Goal: Information Seeking & Learning: Learn about a topic

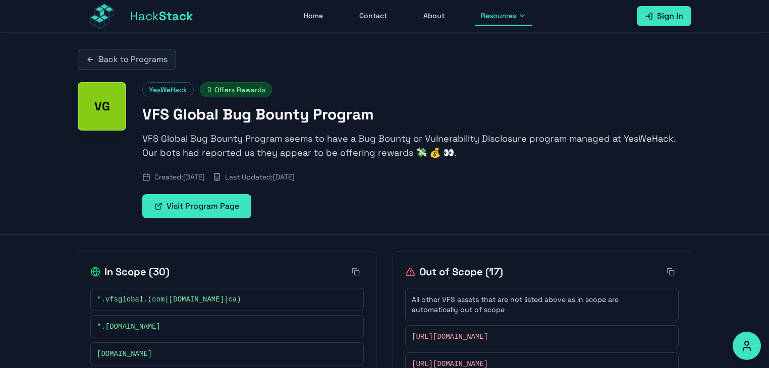
click at [737, 165] on div "Back to Programs VG YesWeHack Offers Rewards VFS Global Bug Bounty Program VFS …" at bounding box center [384, 134] width 769 height 202
click at [146, 16] on span "Hack Stack" at bounding box center [161, 16] width 63 height 16
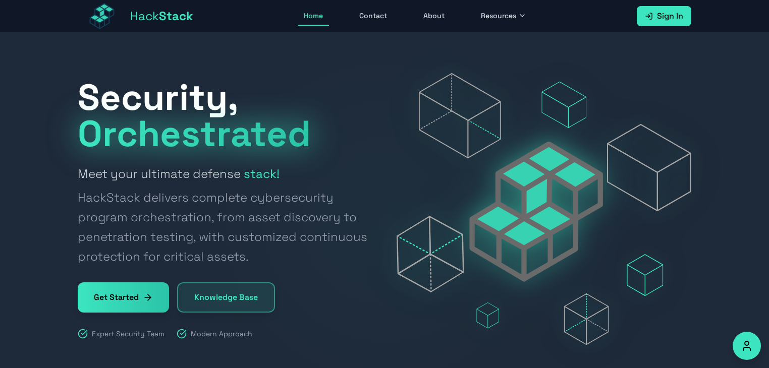
click at [146, 16] on span "Hack Stack" at bounding box center [161, 16] width 63 height 16
click at [718, 108] on div at bounding box center [384, 221] width 769 height 377
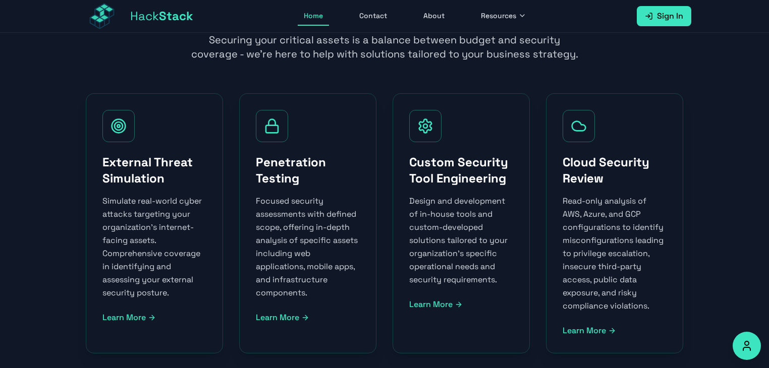
scroll to position [457, 0]
click at [715, 77] on section "Our Services Securing your critical assets is a balance between budget and secu…" at bounding box center [384, 244] width 769 height 583
click at [713, 107] on section "Our Services Securing your critical assets is a balance between budget and secu…" at bounding box center [384, 244] width 769 height 583
click at [270, 131] on icon at bounding box center [272, 127] width 16 height 16
click at [288, 311] on div "Penetration Testing Focused security assessments with defined scope, offering i…" at bounding box center [307, 224] width 137 height 260
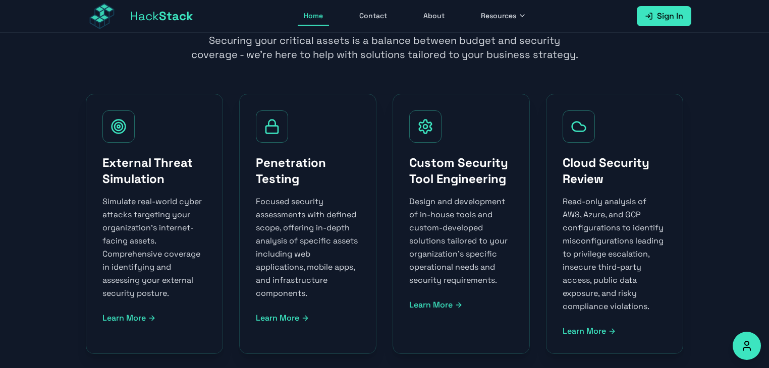
click at [287, 316] on link "Learn More" at bounding box center [308, 318] width 104 height 12
select select "pentesting"
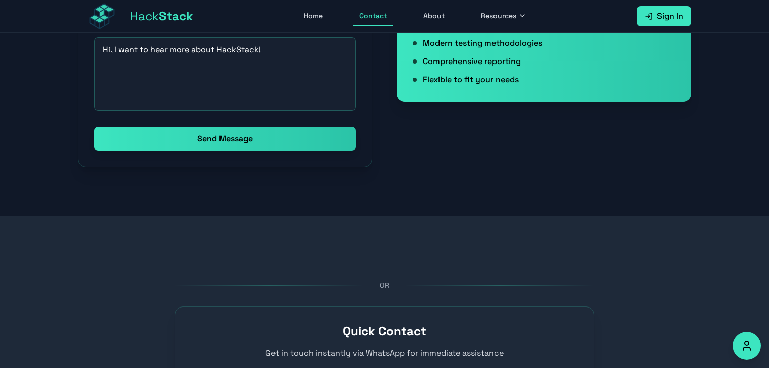
click at [658, 272] on section "OR Quick Contact Get in touch instantly via WhatsApp for immediate assistance C…" at bounding box center [384, 340] width 769 height 249
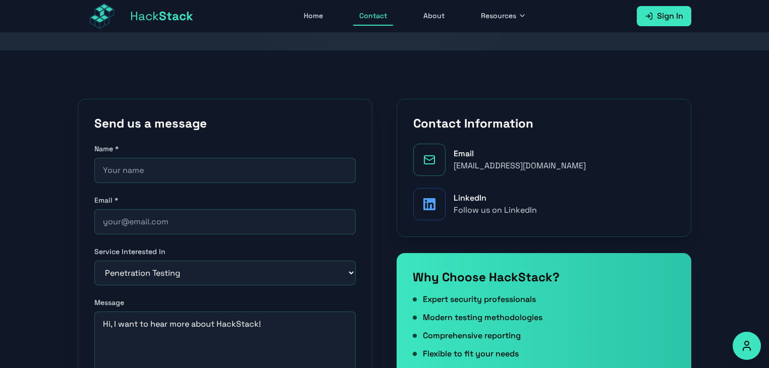
click at [724, 227] on section "Send us a message Name * Email * Service Interested In Select a service Penetra…" at bounding box center [384, 270] width 769 height 440
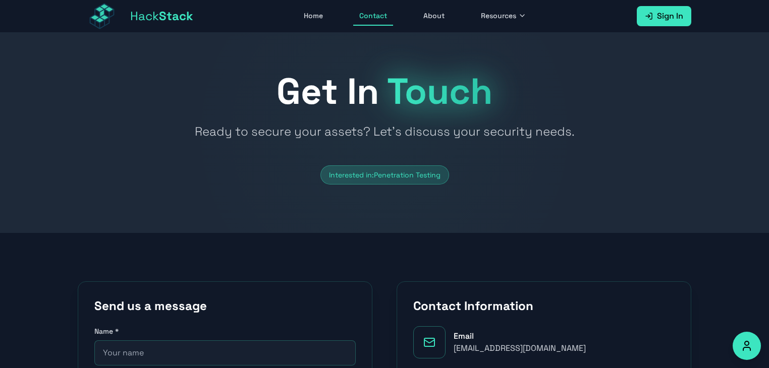
click at [399, 181] on div "Interested in: Penetration Testing" at bounding box center [384, 174] width 129 height 19
click at [298, 27] on div "Hack Stack Home Contact About Resources Sign In Open main menu" at bounding box center [384, 16] width 613 height 32
click at [309, 20] on link "Home" at bounding box center [313, 16] width 31 height 19
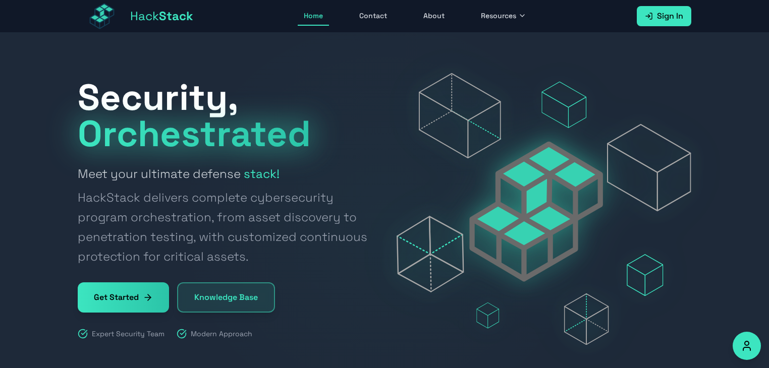
click at [519, 17] on icon at bounding box center [522, 16] width 8 height 8
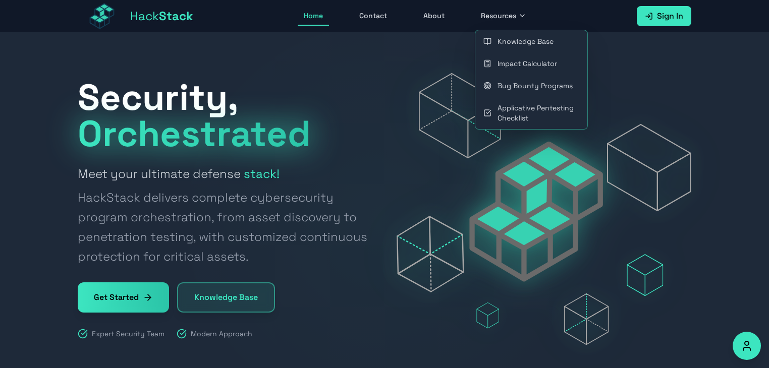
click at [526, 83] on link "Bug Bounty Programs" at bounding box center [531, 86] width 112 height 22
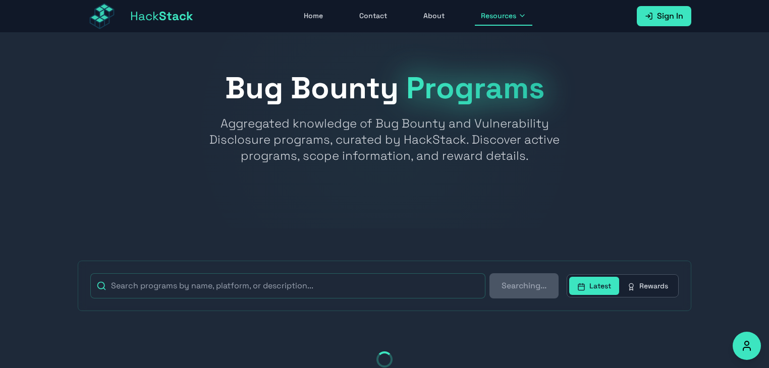
click at [685, 218] on div at bounding box center [384, 131] width 769 height 196
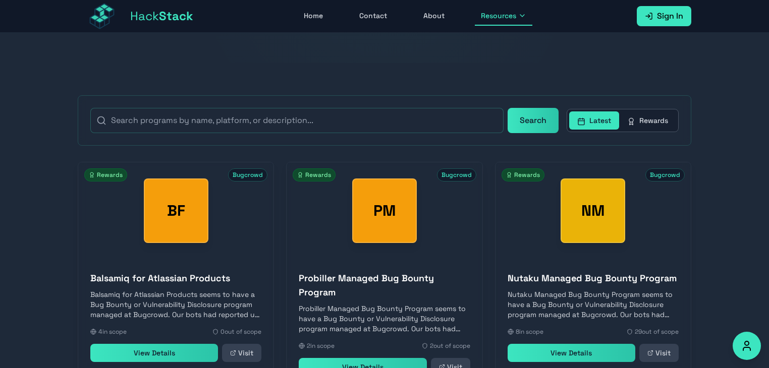
scroll to position [166, 0]
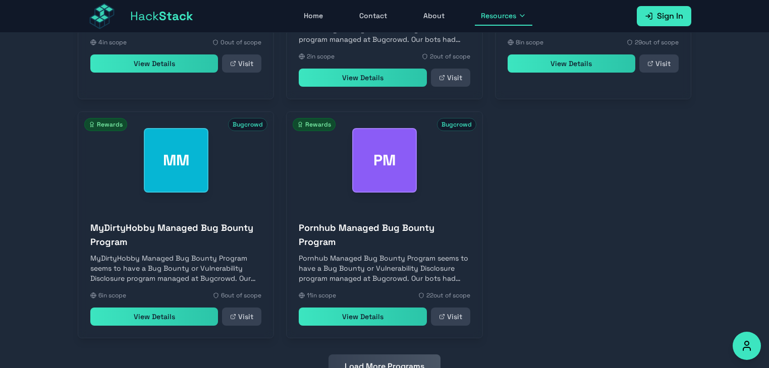
scroll to position [497, 0]
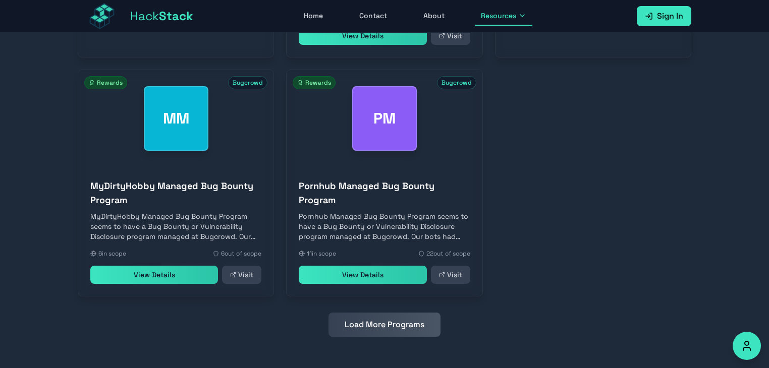
click at [719, 239] on section "Search Latest Rewards BF Bugcrowd Rewards Balsamiq for Atlassian Products Balsa…" at bounding box center [384, 50] width 769 height 637
click at [728, 243] on section "Search Latest Rewards BF Bugcrowd Rewards Balsamiq for Atlassian Products Balsa…" at bounding box center [384, 50] width 769 height 637
click at [736, 244] on section "Search Latest Rewards BF Bugcrowd Rewards Balsamiq for Atlassian Products Balsa…" at bounding box center [384, 50] width 769 height 637
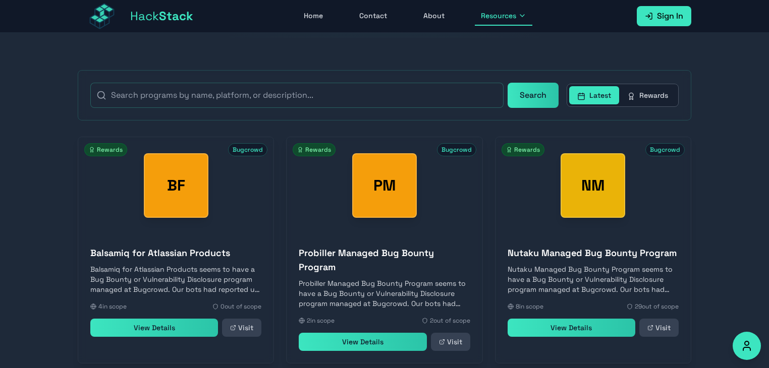
scroll to position [190, 0]
click at [658, 99] on button "Rewards" at bounding box center [647, 96] width 57 height 18
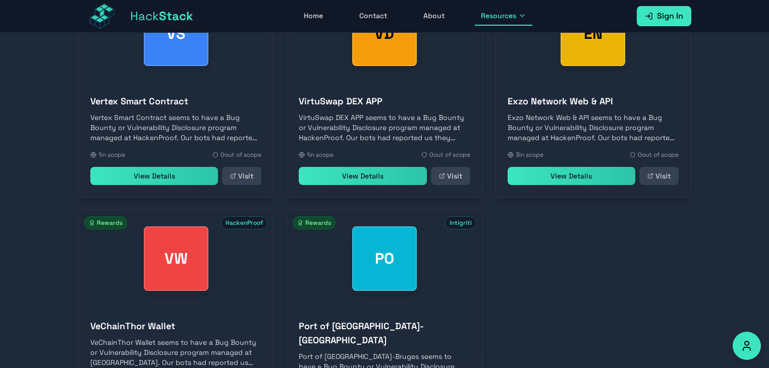
click at [712, 223] on section "Search Latest Rewards VS HackenProof Rewards Vertex Smart Contract Vertex Smart…" at bounding box center [384, 197] width 769 height 623
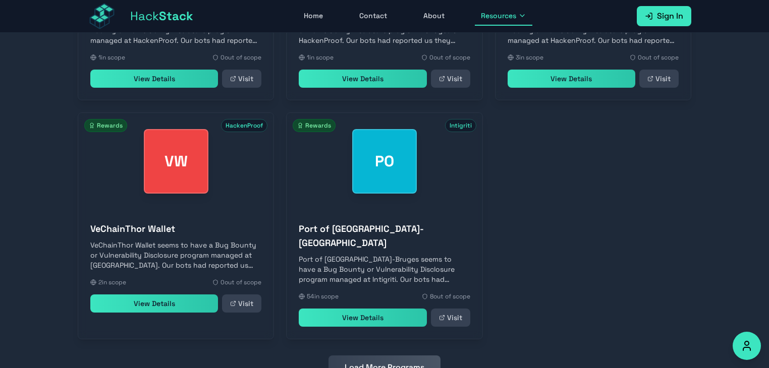
scroll to position [469, 0]
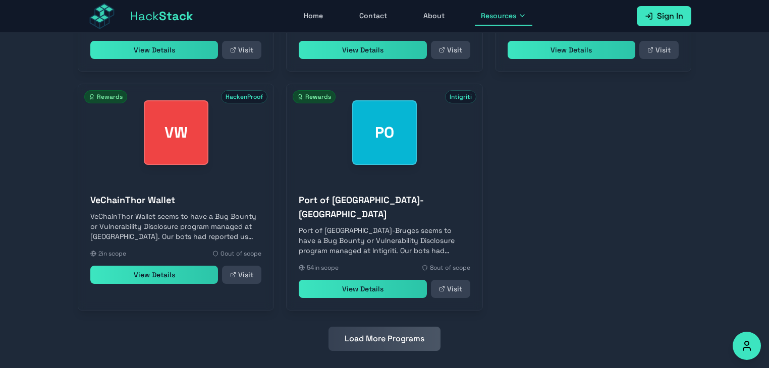
click at [411, 331] on button "Load More Programs" at bounding box center [384, 339] width 112 height 24
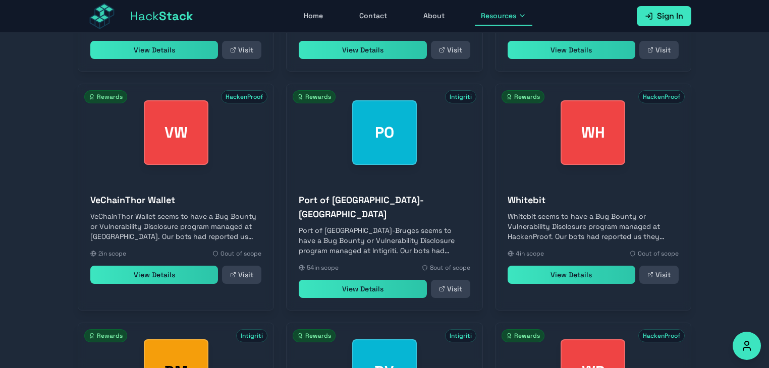
click at [709, 214] on section "Search Latest Rewards VS HackenProof Rewards Vertex Smart Contract Vertex Smart…" at bounding box center [384, 296] width 769 height 1073
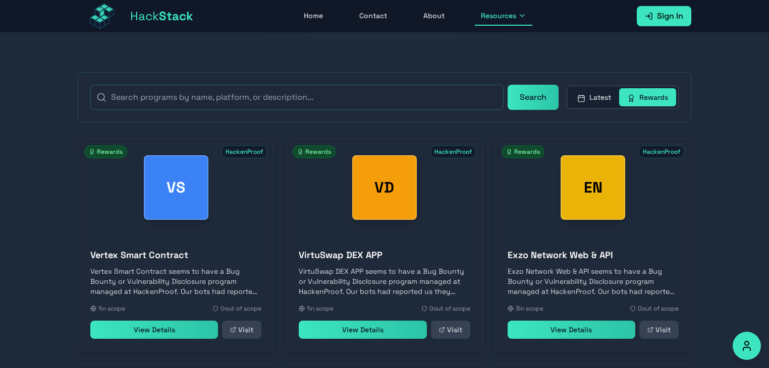
scroll to position [171, 0]
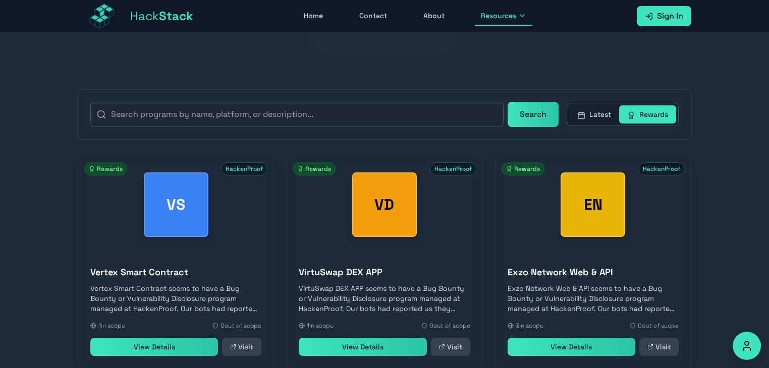
click at [170, 353] on link "View Details" at bounding box center [154, 347] width 128 height 18
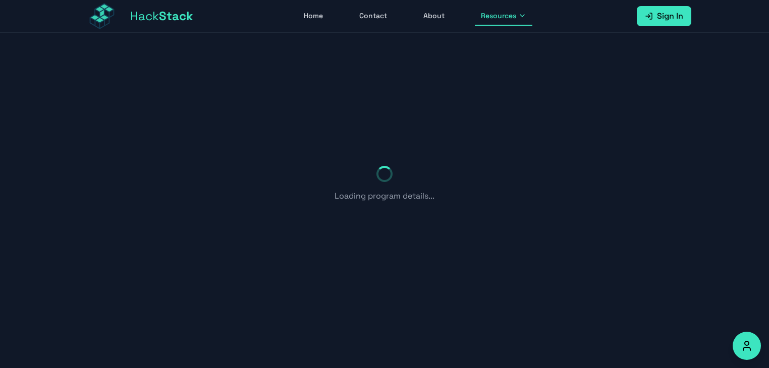
scroll to position [32, 0]
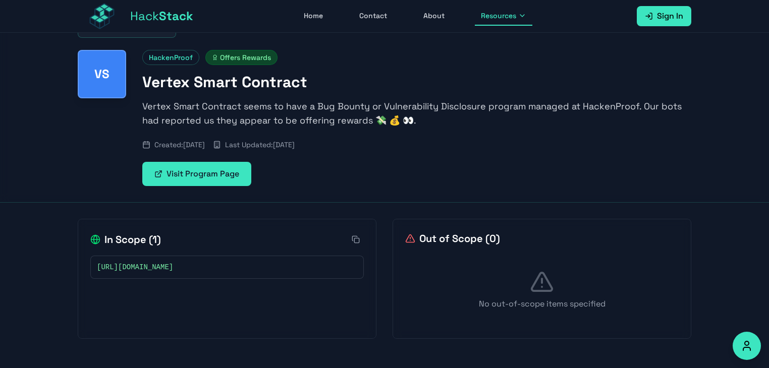
click at [698, 204] on div "In Scope ( 1 ) [URL][DOMAIN_NAME] Out of Scope ( 0 ) No out-of-scope items spec…" at bounding box center [385, 279] width 646 height 152
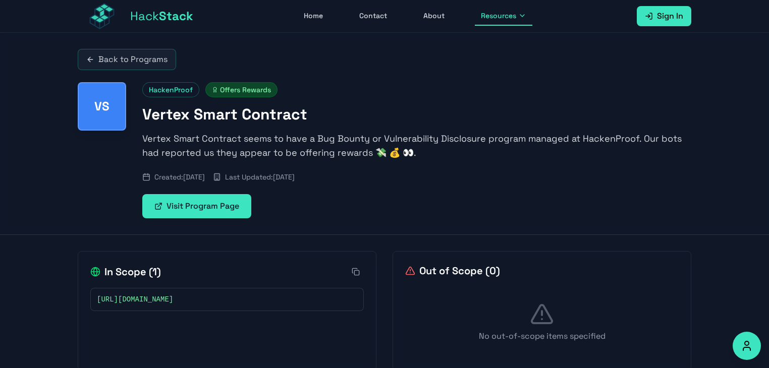
scroll to position [76, 0]
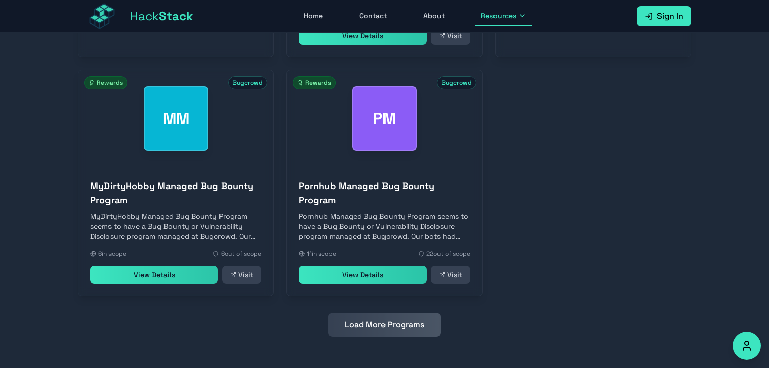
click at [368, 327] on button "Load More Programs" at bounding box center [384, 325] width 112 height 24
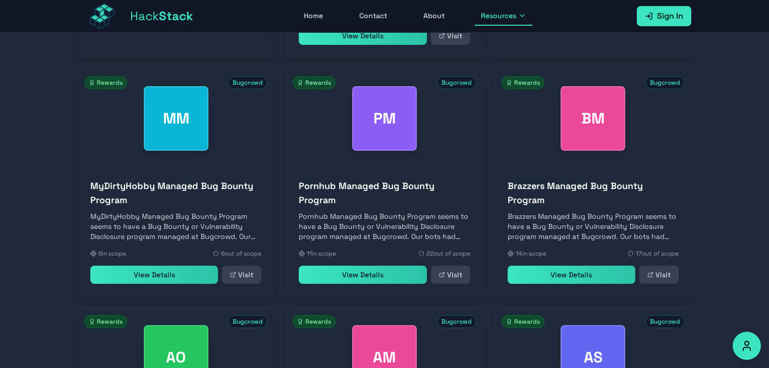
click at [709, 282] on section "Search Latest Rewards BF Bugcrowd Rewards Balsamiq for Atlassian Products Balsa…" at bounding box center [384, 282] width 769 height 1101
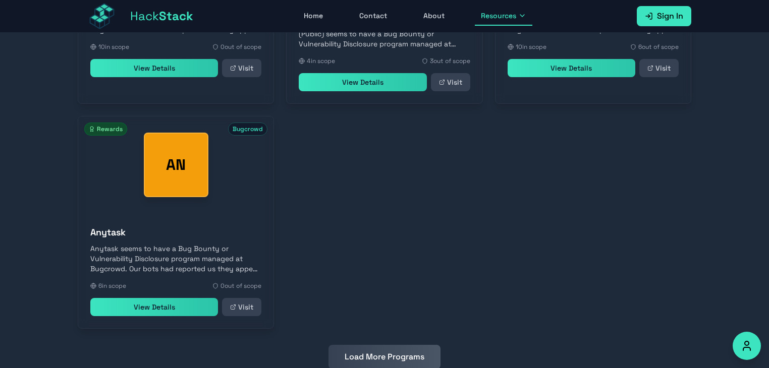
scroll to position [960, 0]
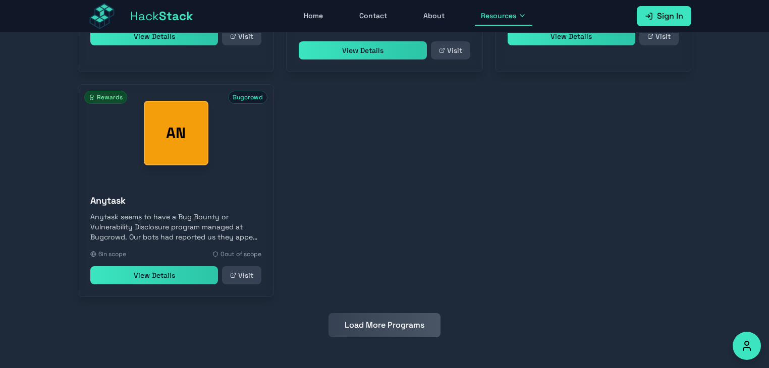
click at [421, 326] on button "Load More Programs" at bounding box center [384, 325] width 112 height 24
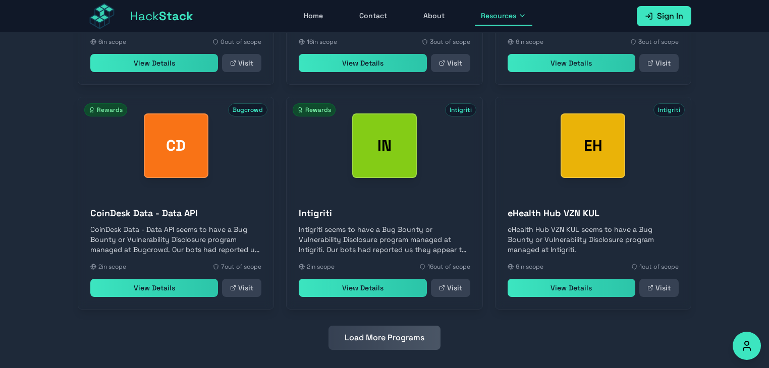
scroll to position [1185, 0]
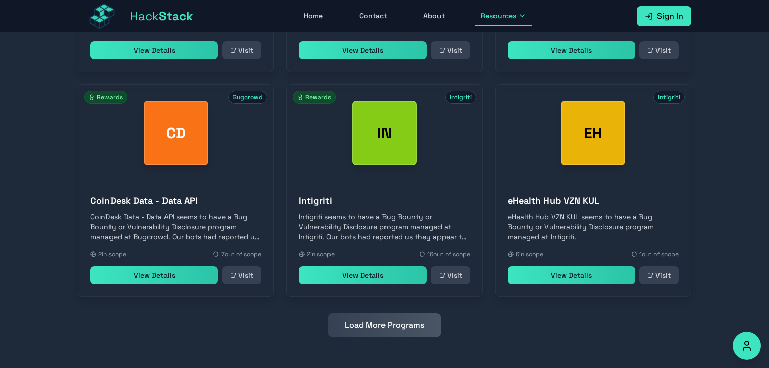
click at [375, 324] on button "Load More Programs" at bounding box center [384, 325] width 112 height 24
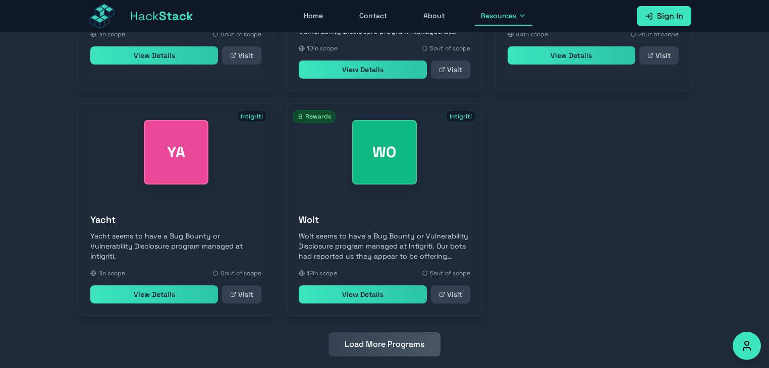
scroll to position [1649, 0]
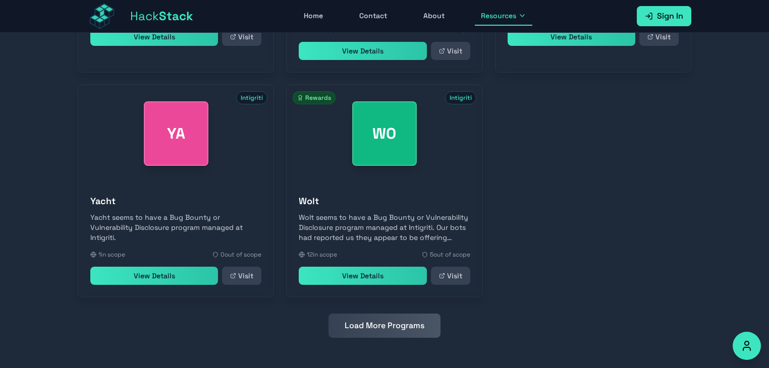
click at [420, 316] on button "Load More Programs" at bounding box center [384, 326] width 112 height 24
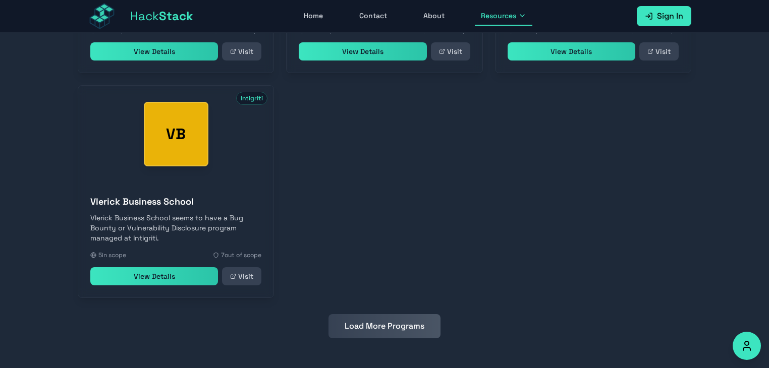
scroll to position [2098, 0]
click at [155, 275] on link "View Details" at bounding box center [154, 276] width 128 height 18
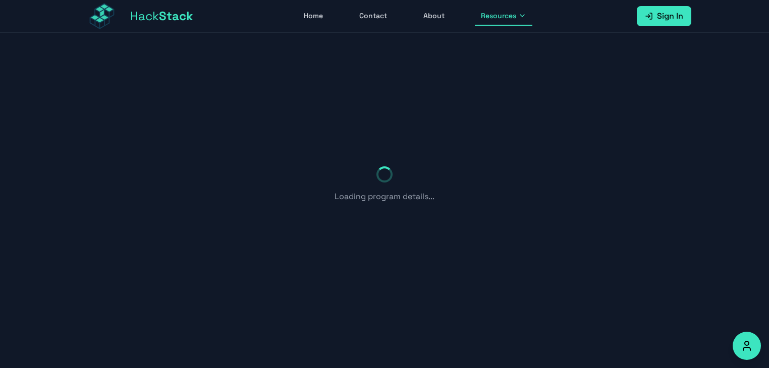
scroll to position [119, 0]
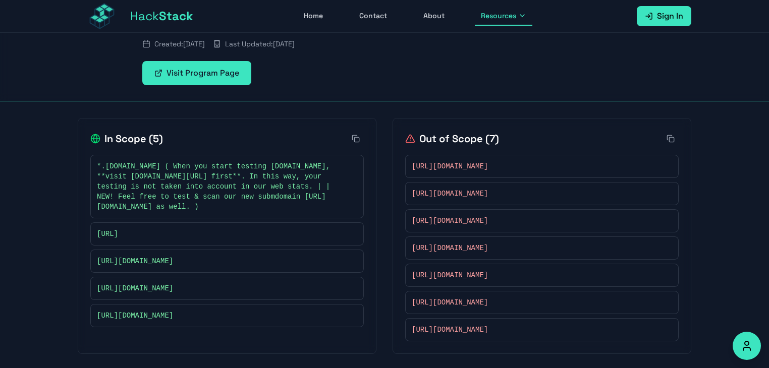
click at [716, 191] on div "Back to Programs VB Intigriti Vlerick Business School Vlerick Business School s…" at bounding box center [384, 142] width 769 height 456
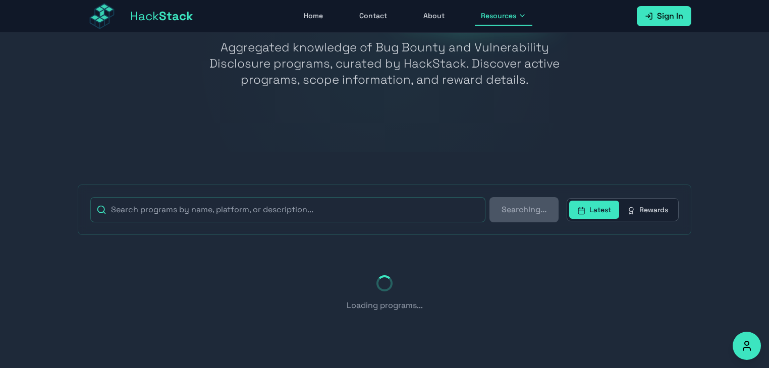
scroll to position [76, 0]
click at [725, 249] on section "Searching... Latest Rewards Loading programs..." at bounding box center [384, 261] width 769 height 216
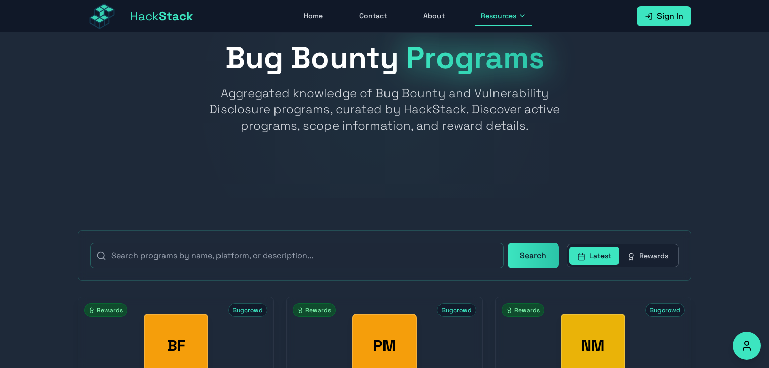
scroll to position [0, 0]
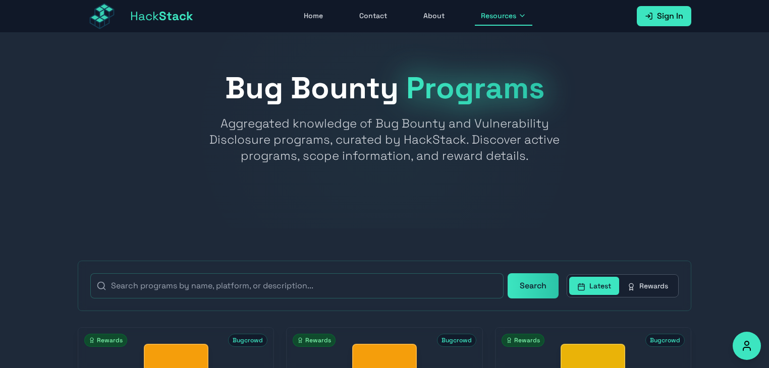
click at [321, 6] on div "Hack Stack Home Contact About Resources Sign In Open main menu" at bounding box center [384, 16] width 613 height 32
click at [312, 15] on link "Home" at bounding box center [313, 16] width 31 height 19
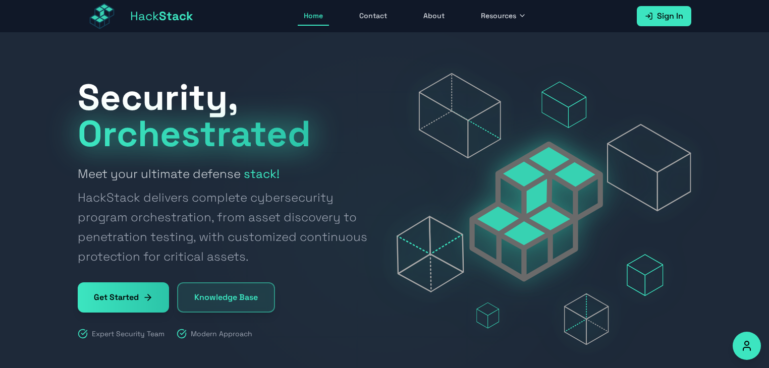
click at [143, 39] on div at bounding box center [384, 221] width 769 height 377
click at [166, 7] on link "Hack Stack" at bounding box center [135, 16] width 115 height 32
click at [247, 298] on link "Knowledge Base" at bounding box center [226, 297] width 98 height 30
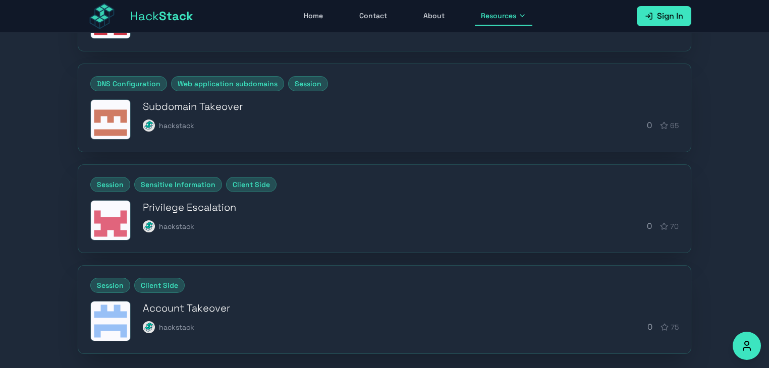
scroll to position [395, 0]
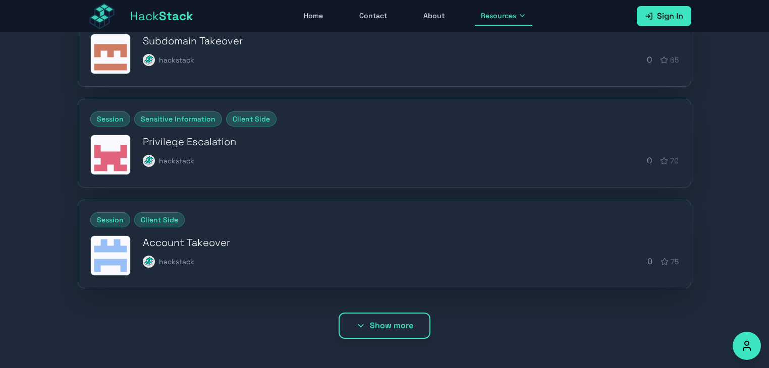
click at [182, 237] on h3 "Account Takeover" at bounding box center [411, 243] width 536 height 14
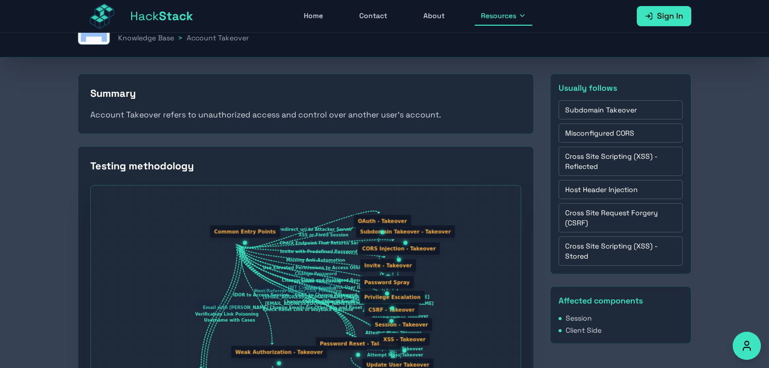
scroll to position [391, 0]
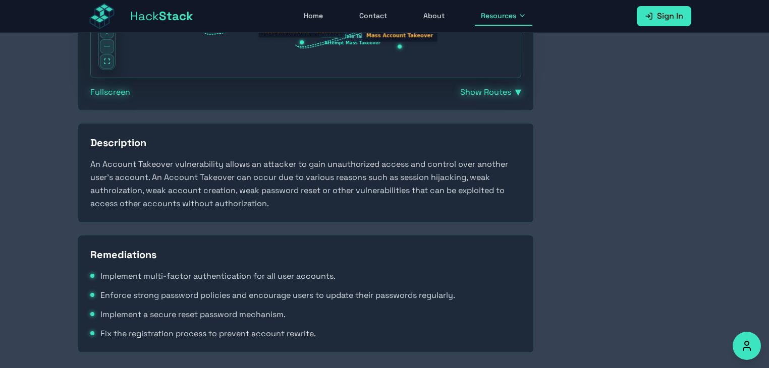
click at [551, 196] on div "Usually follows Subdomain Takeover Misconfigured CORS Cross Site Scripting (XSS…" at bounding box center [620, 34] width 141 height 638
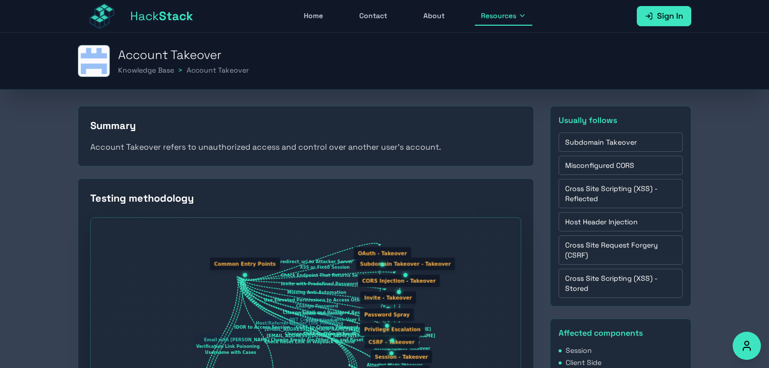
scroll to position [0, 0]
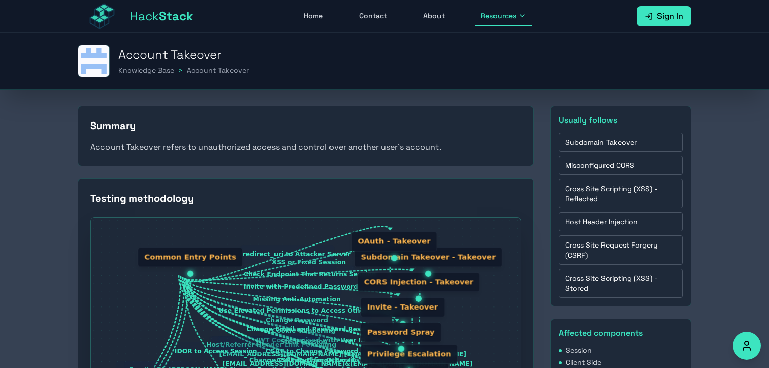
click at [391, 240] on div "OAuth - Takeover" at bounding box center [394, 242] width 86 height 20
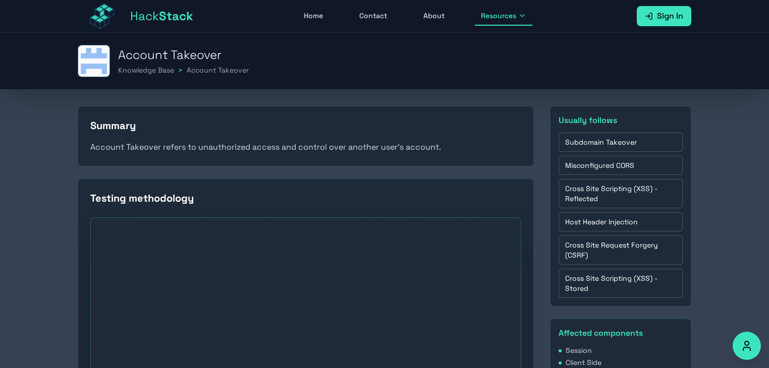
drag, startPoint x: 207, startPoint y: 262, endPoint x: 236, endPoint y: 388, distance: 129.3
click at [236, 368] on html "Hack Stack Home Contact About Resources Sign In Open main menu Account Takeover…" at bounding box center [384, 184] width 769 height 368
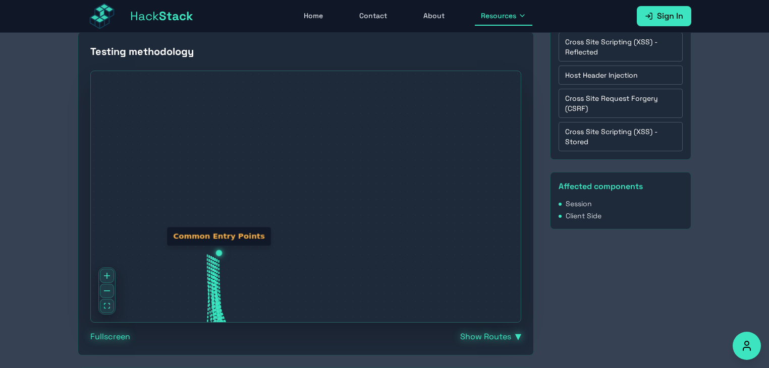
scroll to position [145, 0]
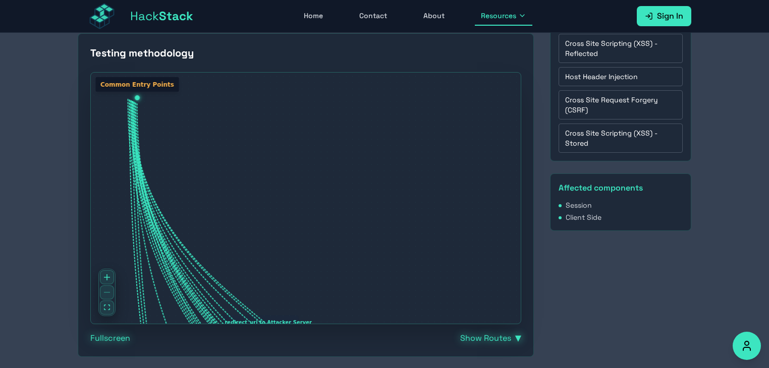
drag, startPoint x: 271, startPoint y: 252, endPoint x: 157, endPoint y: 90, distance: 198.0
click at [157, 90] on div "Common Entry Points" at bounding box center [137, 85] width 84 height 16
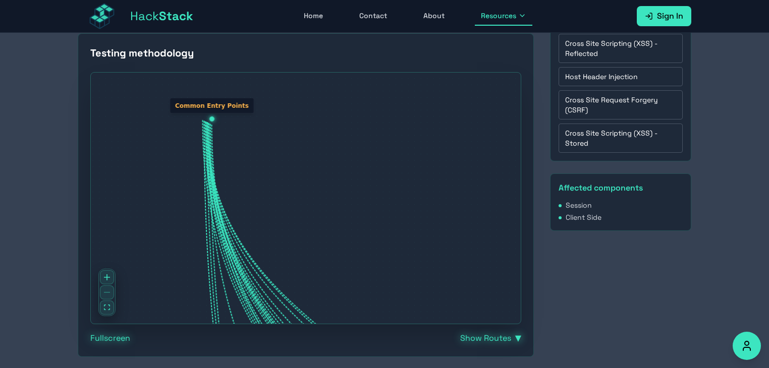
drag, startPoint x: 230, startPoint y: 312, endPoint x: 313, endPoint y: 311, distance: 82.7
click at [313, 311] on div "Email with Alias Verification Link Poisoning Username with Cases Registered an …" at bounding box center [306, 198] width 430 height 251
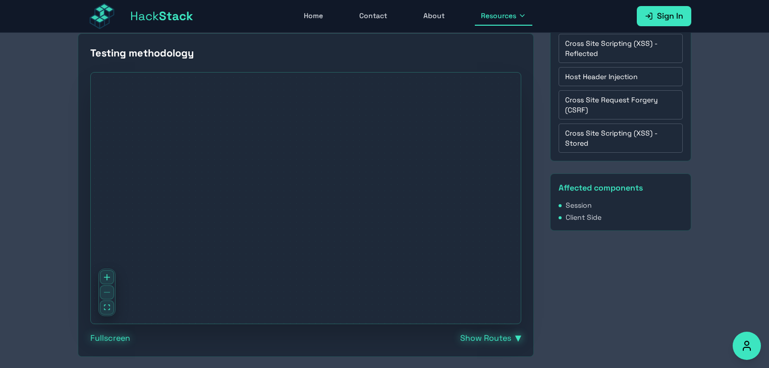
drag, startPoint x: 212, startPoint y: 81, endPoint x: 234, endPoint y: 343, distance: 263.1
click at [234, 343] on div "Testing methodology Email with Alias Verification Link Poisoning Username with …" at bounding box center [306, 195] width 456 height 324
click at [101, 293] on div at bounding box center [106, 292] width 17 height 47
click at [107, 306] on icon "fit view" at bounding box center [107, 308] width 6 height 6
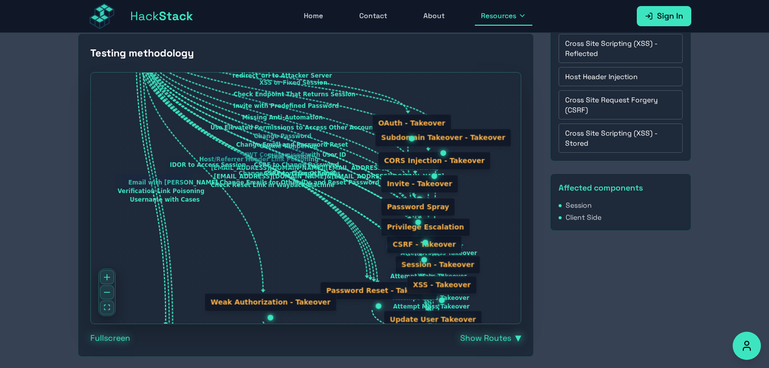
click at [414, 162] on div "CORS Injection - Takeover" at bounding box center [434, 161] width 112 height 18
click at [431, 162] on div "CORS Injection - Takeover" at bounding box center [434, 161] width 112 height 18
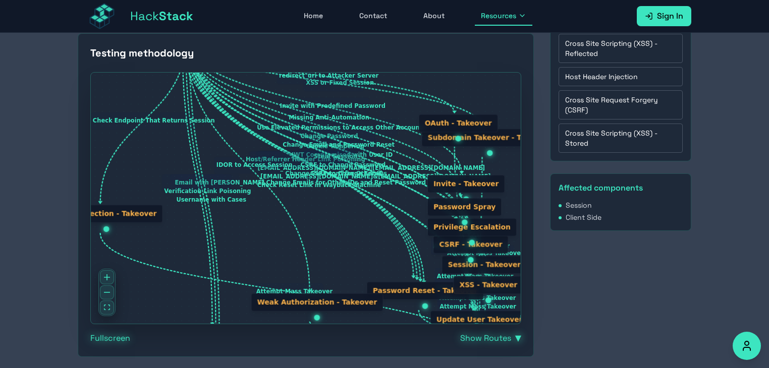
drag, startPoint x: 431, startPoint y: 162, endPoint x: 98, endPoint y: 214, distance: 336.5
click at [98, 214] on div "CORS Injection - Takeover" at bounding box center [106, 214] width 112 height 18
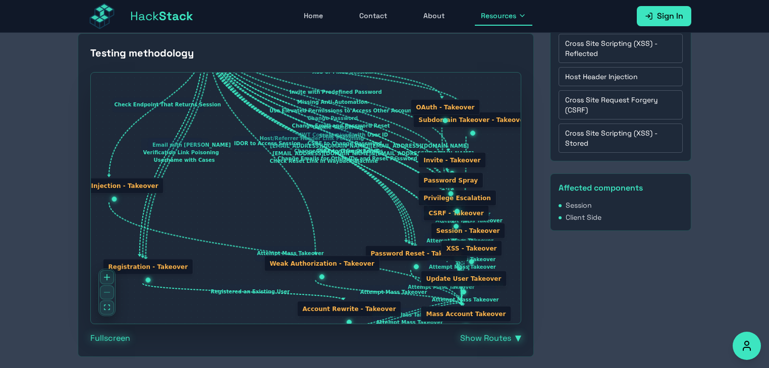
drag, startPoint x: 230, startPoint y: 322, endPoint x: 139, endPoint y: 265, distance: 106.9
click at [139, 265] on div "Registration - Takeover" at bounding box center [148, 267] width 90 height 16
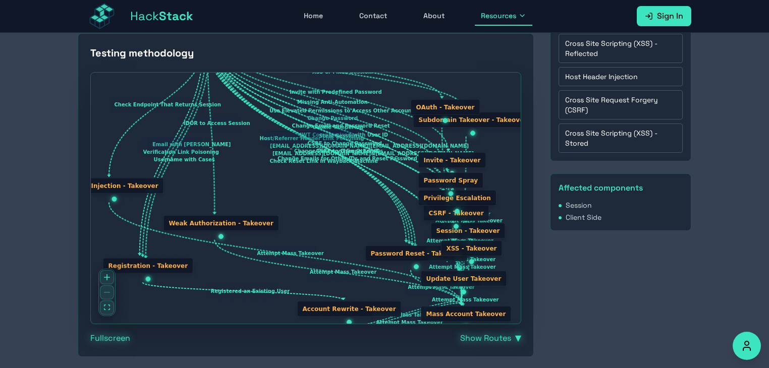
drag, startPoint x: 321, startPoint y: 265, endPoint x: 220, endPoint y: 224, distance: 108.8
click at [220, 224] on div "Weak Authorization - Takeover" at bounding box center [220, 223] width 115 height 16
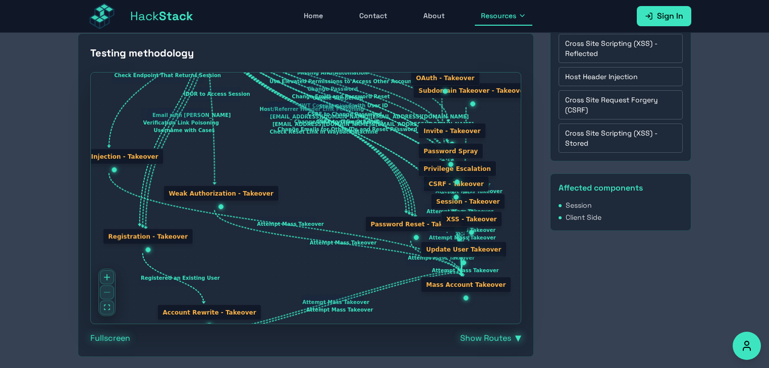
drag, startPoint x: 337, startPoint y: 309, endPoint x: 197, endPoint y: 313, distance: 139.7
click at [197, 313] on div "Account Rewrite - Takeover" at bounding box center [209, 313] width 104 height 16
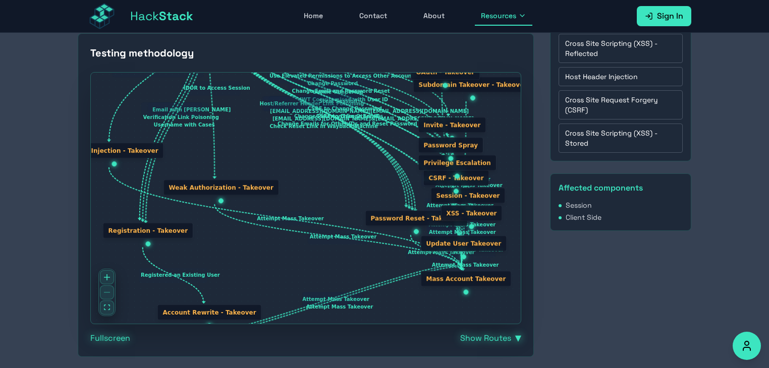
click at [509, 339] on button "Show Routes ▼" at bounding box center [490, 338] width 61 height 12
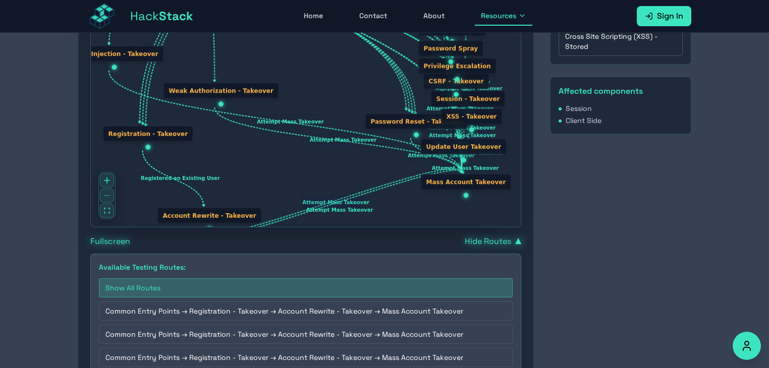
scroll to position [223, 0]
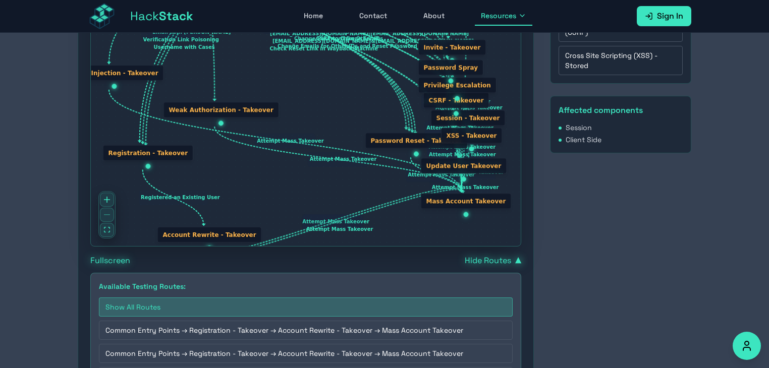
click at [495, 263] on button "Hide Routes ▼" at bounding box center [492, 261] width 56 height 12
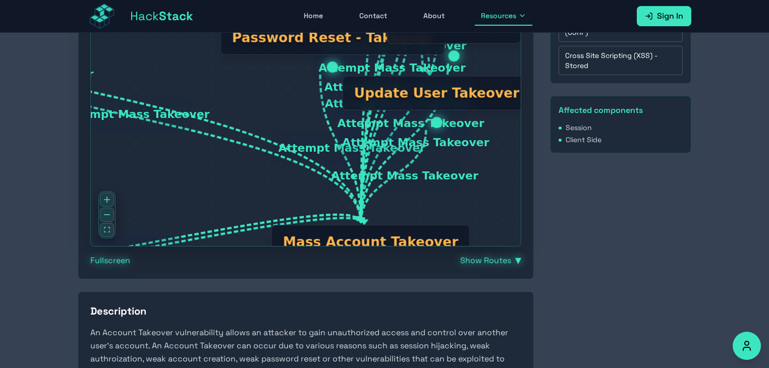
drag, startPoint x: 421, startPoint y: 163, endPoint x: 340, endPoint y: 245, distance: 114.1
click at [340, 245] on div "Mass Account Takeover" at bounding box center [370, 242] width 199 height 34
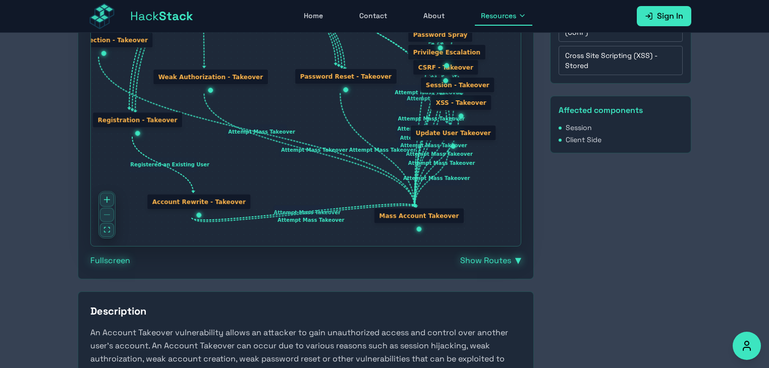
drag, startPoint x: 383, startPoint y: 108, endPoint x: 321, endPoint y: 73, distance: 71.1
click at [321, 73] on div "Password Reset - Takeover" at bounding box center [346, 77] width 102 height 16
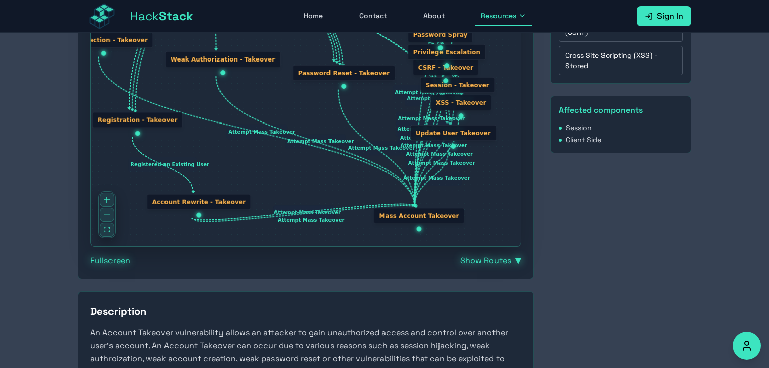
drag, startPoint x: 229, startPoint y: 77, endPoint x: 241, endPoint y: 45, distance: 34.0
click at [241, 51] on div "Weak Authorization - Takeover" at bounding box center [222, 59] width 115 height 16
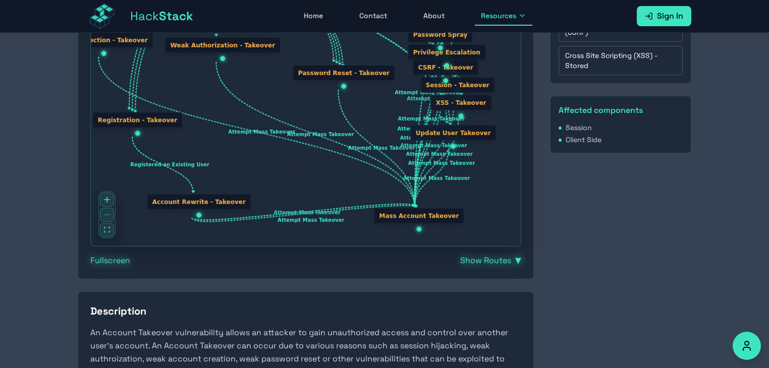
drag, startPoint x: 262, startPoint y: 131, endPoint x: 234, endPoint y: 136, distance: 28.6
click at [234, 136] on rect "Edge from node9 to node14" at bounding box center [256, 132] width 61 height 15
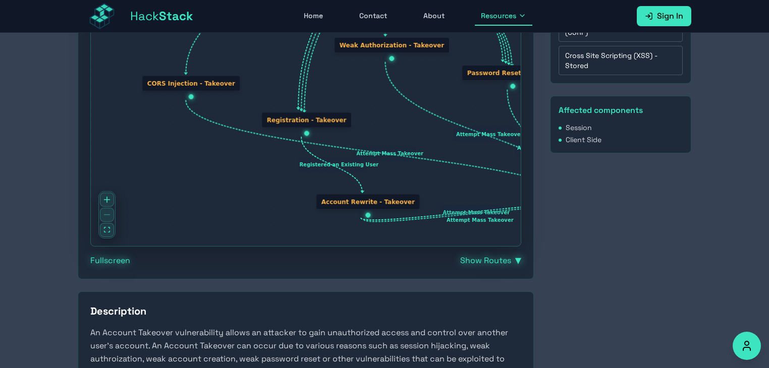
drag, startPoint x: 117, startPoint y: 42, endPoint x: 204, endPoint y: 85, distance: 97.2
click at [204, 85] on div "CORS Injection - Takeover" at bounding box center [191, 84] width 98 height 16
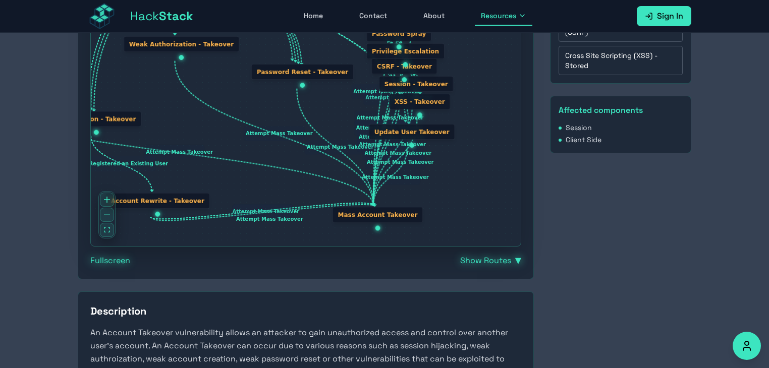
drag, startPoint x: 382, startPoint y: 130, endPoint x: 169, endPoint y: 129, distance: 212.8
click at [169, 129] on div "Email with Alias Verification Link Poisoning Username with Cases Registered an …" at bounding box center [306, 120] width 430 height 251
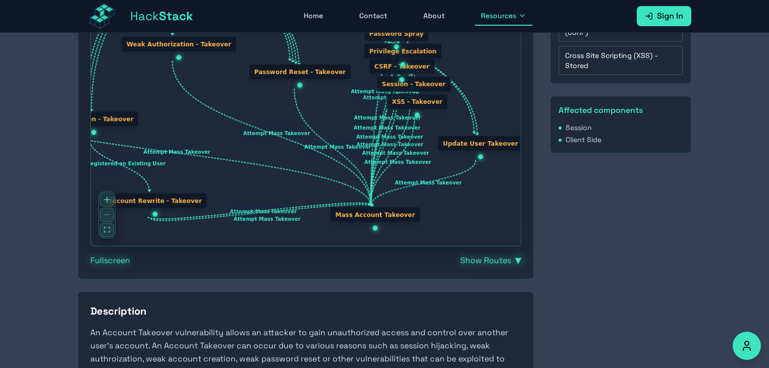
drag, startPoint x: 385, startPoint y: 131, endPoint x: 456, endPoint y: 142, distance: 72.1
click at [456, 142] on div "Update User Takeover" at bounding box center [480, 144] width 86 height 16
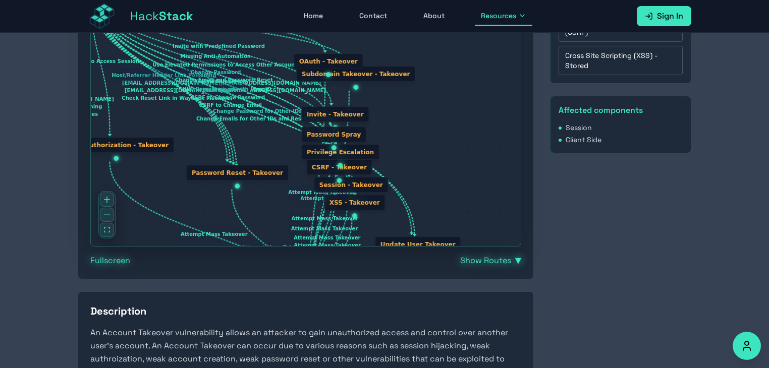
drag, startPoint x: 443, startPoint y: 131, endPoint x: 377, endPoint y: 244, distance: 131.1
click at [377, 244] on div "Email with Alias Verification Link Poisoning Username with Cases Registered an …" at bounding box center [306, 120] width 430 height 251
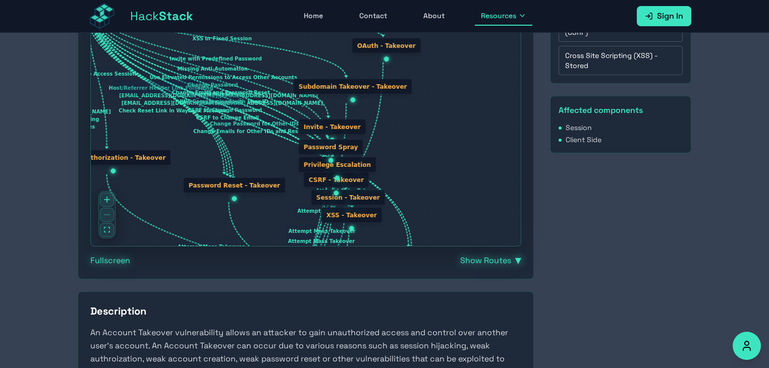
drag, startPoint x: 324, startPoint y: 77, endPoint x: 385, endPoint y: 48, distance: 68.1
click at [385, 48] on div "OAuth - Takeover" at bounding box center [386, 46] width 69 height 16
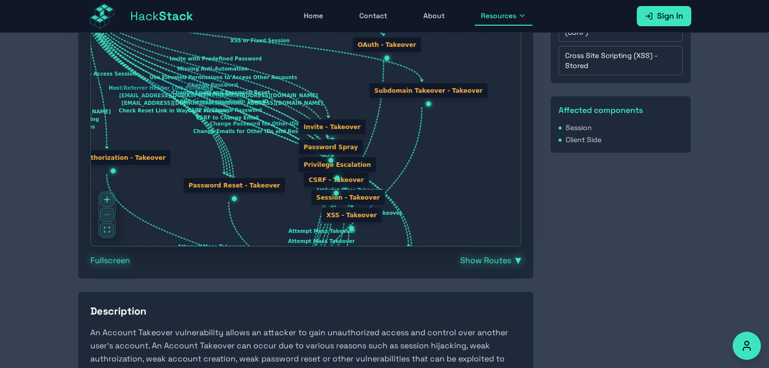
drag, startPoint x: 338, startPoint y: 85, endPoint x: 414, endPoint y: 89, distance: 76.3
click at [414, 89] on div "Subdomain Takeover - Takeover" at bounding box center [428, 91] width 119 height 16
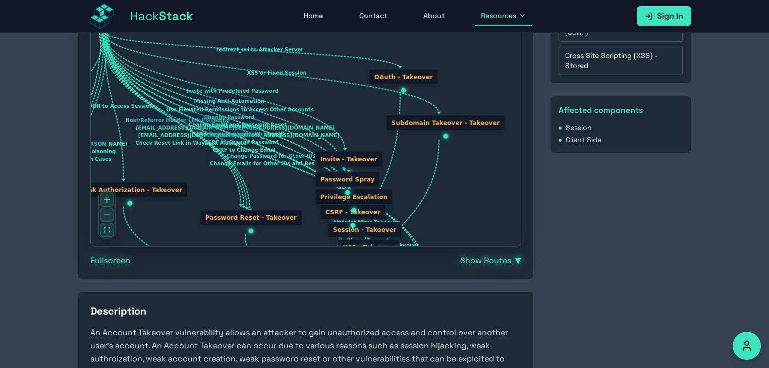
drag, startPoint x: 257, startPoint y: 89, endPoint x: 257, endPoint y: 150, distance: 60.5
click at [257, 150] on div "Email with Alias Verification Link Poisoning Username with Cases Registered an …" at bounding box center [306, 120] width 430 height 251
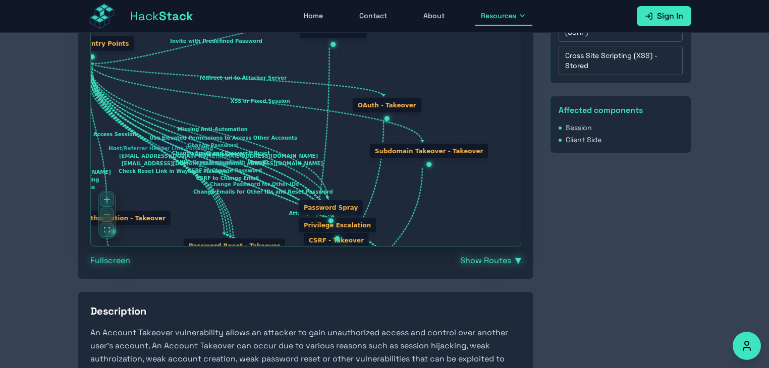
drag, startPoint x: 316, startPoint y: 191, endPoint x: 313, endPoint y: 33, distance: 158.4
click at [313, 33] on div "Invite - Takeover" at bounding box center [333, 31] width 68 height 16
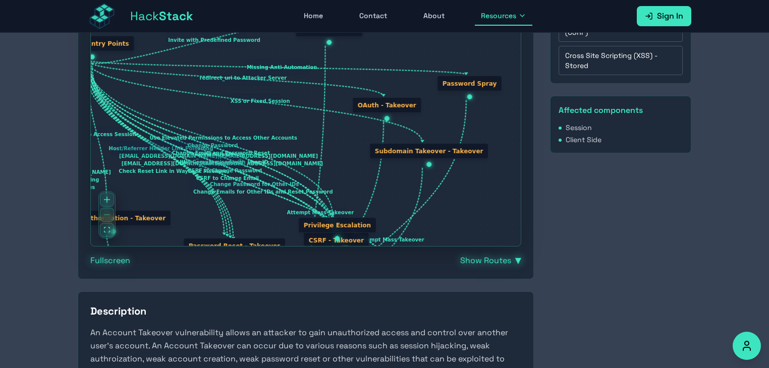
drag, startPoint x: 327, startPoint y: 212, endPoint x: 464, endPoint y: 89, distance: 185.0
click at [464, 89] on div "Password Spray" at bounding box center [469, 84] width 65 height 16
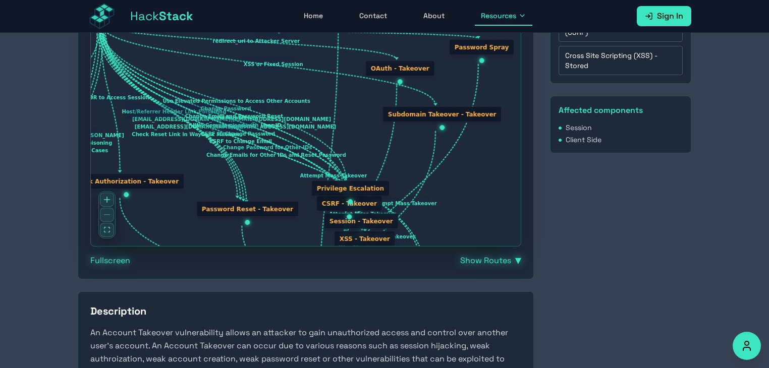
drag, startPoint x: 498, startPoint y: 191, endPoint x: 513, endPoint y: 149, distance: 43.9
click at [513, 149] on div "Email with Alias Verification Link Poisoning Username with Cases Registered an …" at bounding box center [306, 120] width 430 height 251
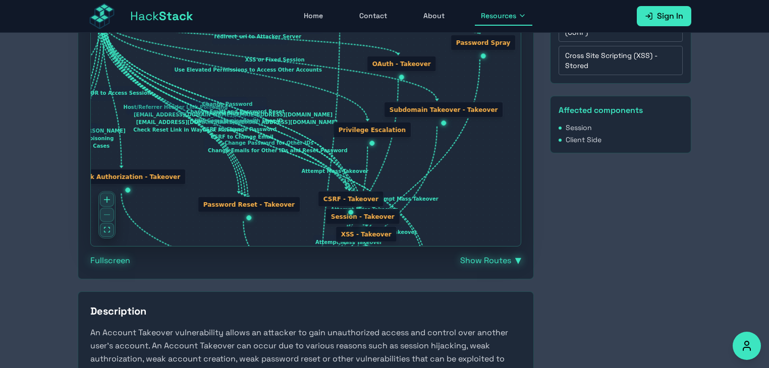
drag, startPoint x: 337, startPoint y: 190, endPoint x: 358, endPoint y: 135, distance: 58.1
click at [358, 135] on div "Privilege Escalation" at bounding box center [372, 130] width 78 height 16
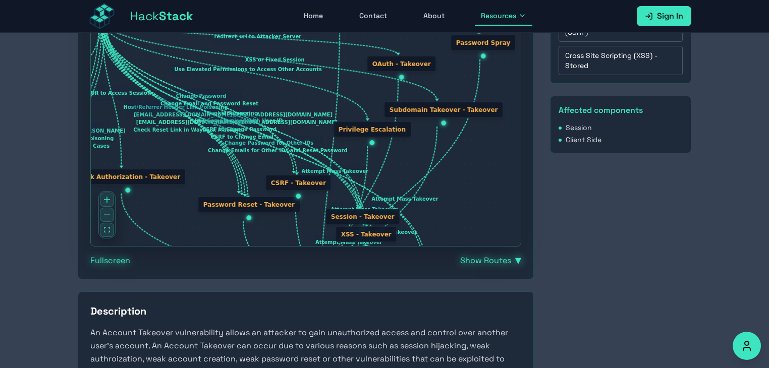
drag, startPoint x: 341, startPoint y: 193, endPoint x: 287, endPoint y: 177, distance: 55.8
click at [287, 177] on div "CSRF - Takeover" at bounding box center [298, 183] width 66 height 16
